Goal: Information Seeking & Learning: Learn about a topic

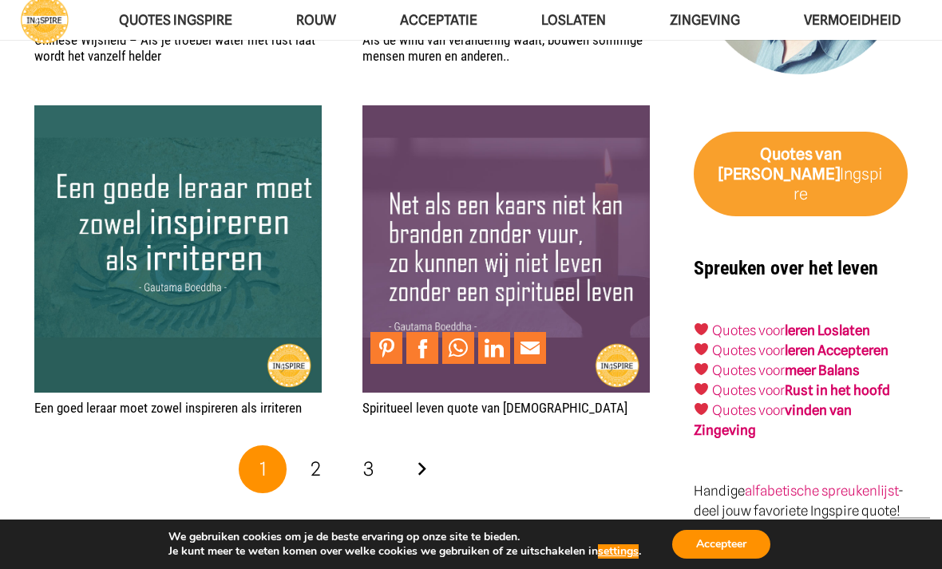
scroll to position [2428, 0]
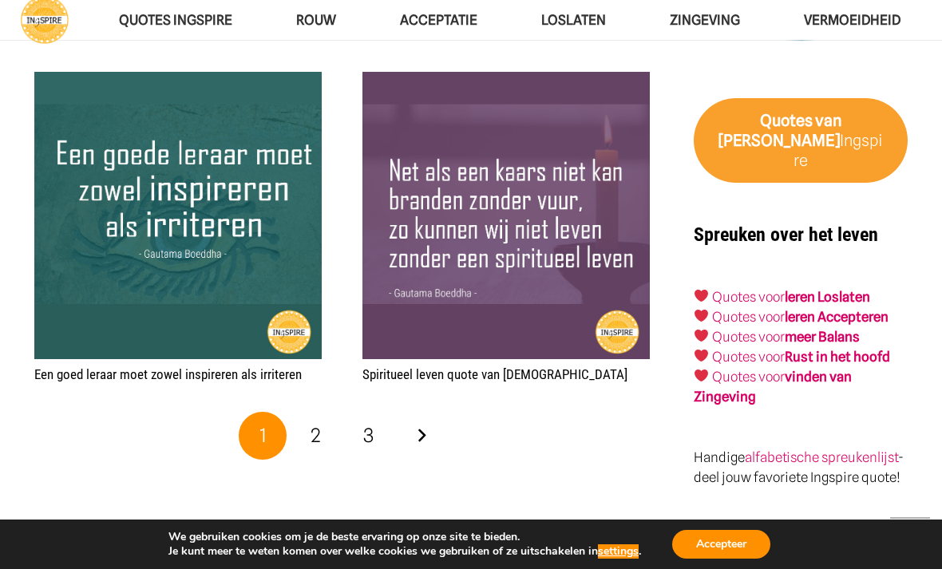
click at [418, 425] on link "Volgende" at bounding box center [422, 436] width 48 height 48
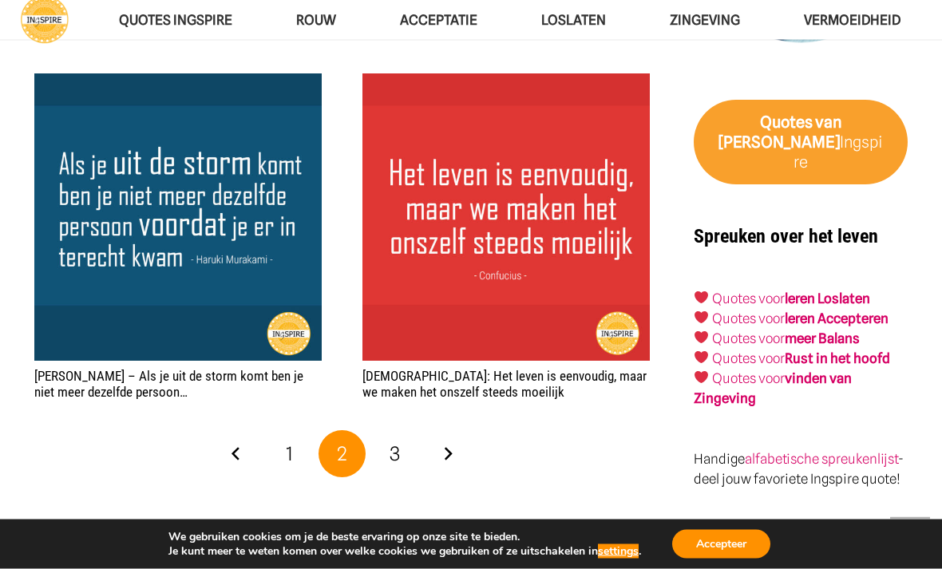
scroll to position [2427, 0]
click at [386, 430] on link "3" at bounding box center [395, 454] width 48 height 48
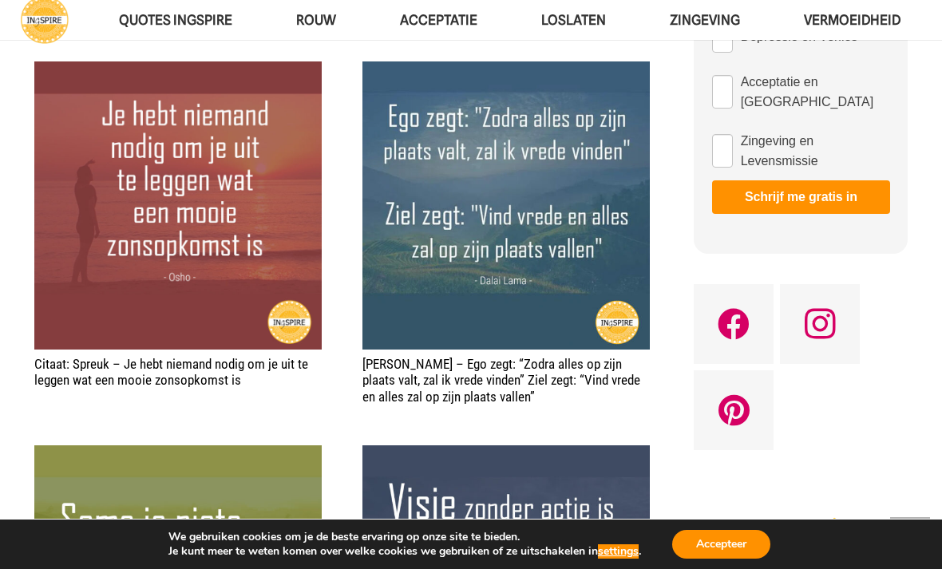
scroll to position [945, 0]
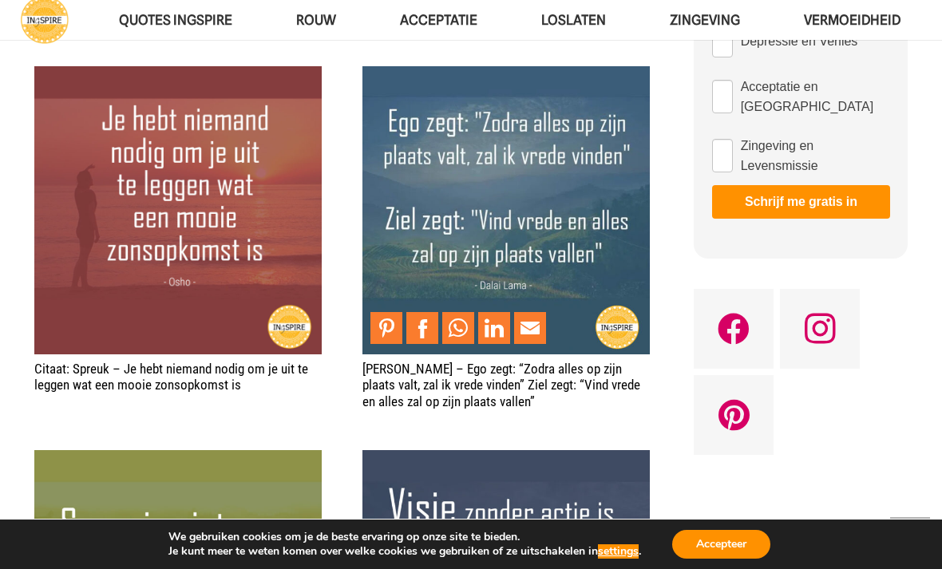
click at [569, 200] on img "Spreuk – Ego zegt: “Zodra alles op zijn plaats valt, zal ik vrede vinden” Ziel …" at bounding box center [506, 209] width 287 height 287
click at [598, 202] on img "Spreuk – Ego zegt: “Zodra alles op zijn plaats valt, zal ik vrede vinden” Ziel …" at bounding box center [506, 209] width 287 height 287
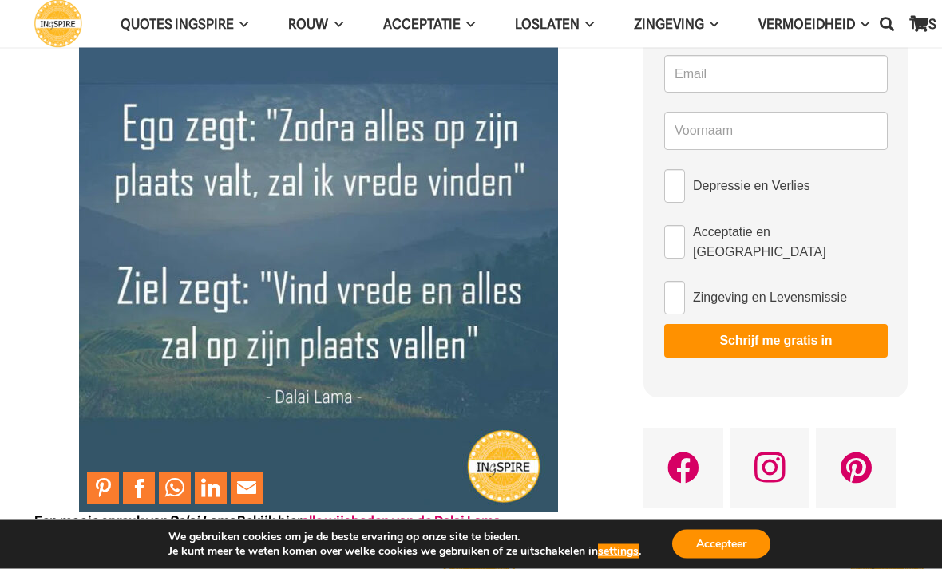
scroll to position [157, 0]
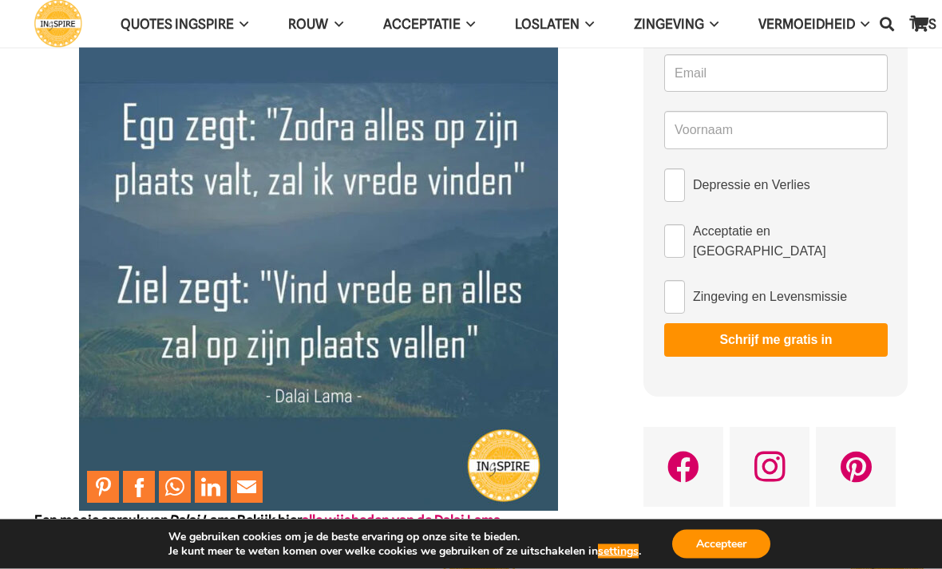
click at [484, 300] on img at bounding box center [318, 272] width 479 height 479
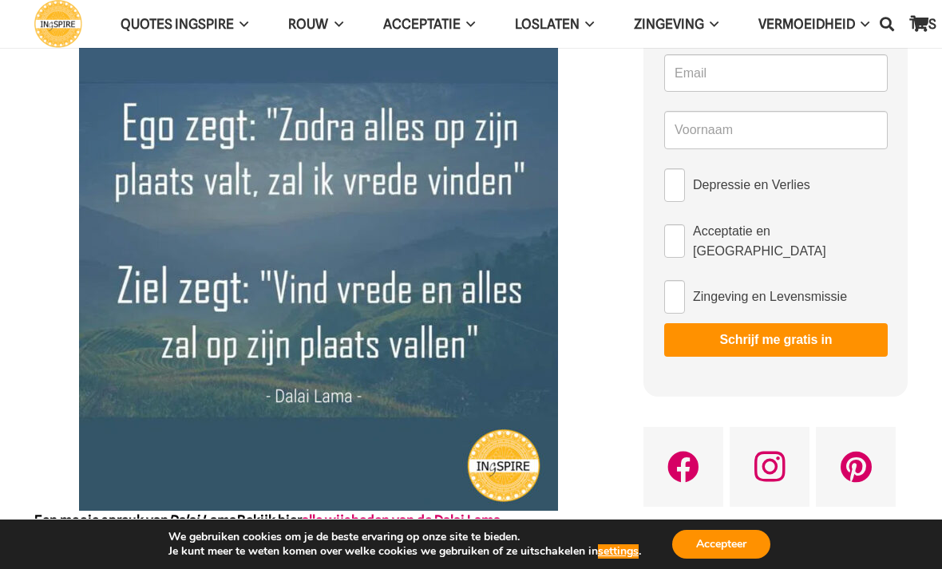
click at [599, 307] on div at bounding box center [318, 271] width 569 height 479
click at [501, 518] on link "alle wijsheden van de Dalai Lama" at bounding box center [401, 521] width 199 height 16
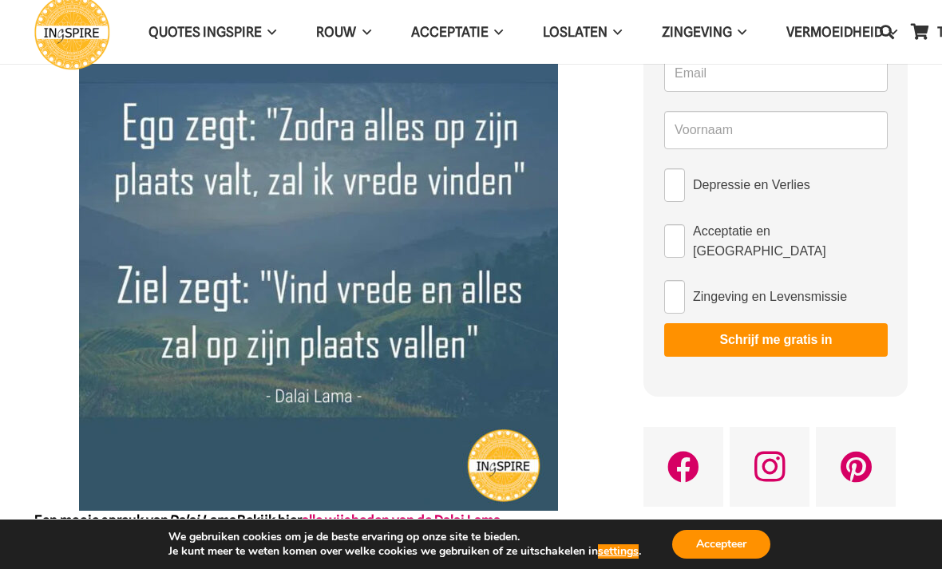
scroll to position [209, 0]
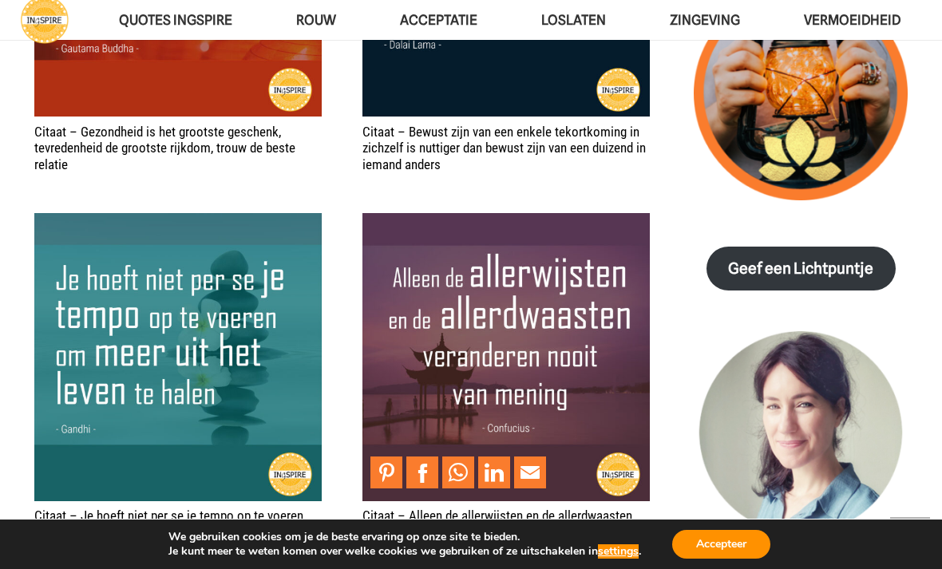
scroll to position [1923, 0]
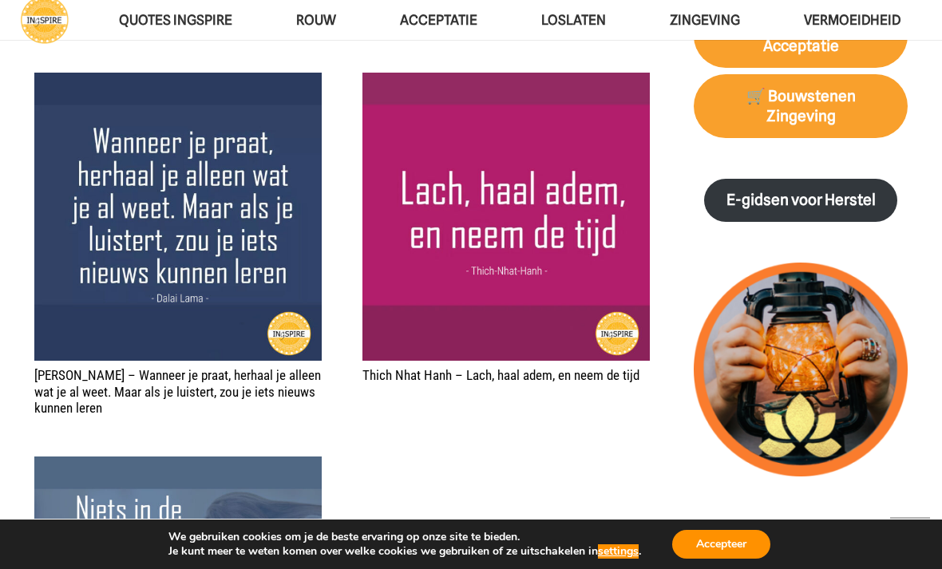
scroll to position [1627, 0]
